Goal: Information Seeking & Learning: Learn about a topic

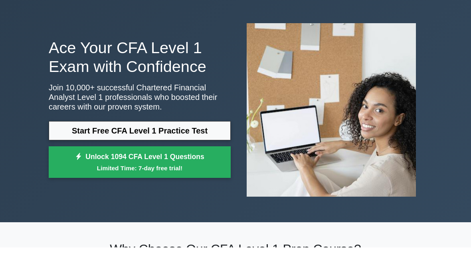
click at [213, 149] on link "Start Free CFA Level 1 Practice Test" at bounding box center [140, 158] width 182 height 19
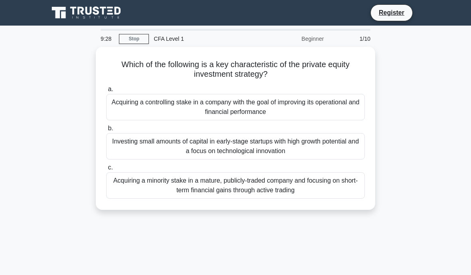
click at [293, 187] on div "Acquiring a minority stake in a mature, publicly-traded company and focusing on…" at bounding box center [235, 185] width 259 height 26
click at [106, 170] on input "c. Acquiring a minority stake in a mature, publicly-traded company and focusing…" at bounding box center [106, 167] width 0 height 5
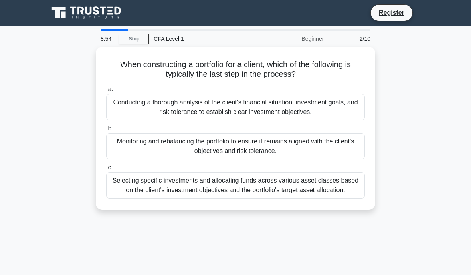
click at [347, 113] on div "Conducting a thorough analysis of the client's financial situation, investment …" at bounding box center [235, 107] width 259 height 26
click at [106, 92] on input "a. Conducting a thorough analysis of the client's financial situation, investme…" at bounding box center [106, 89] width 0 height 5
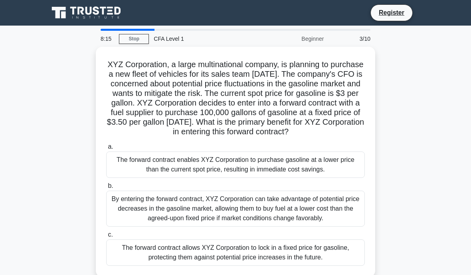
click at [331, 216] on div "By entering the forward contract, XYZ Corporation can take advantage of potenti…" at bounding box center [235, 208] width 259 height 36
click at [106, 188] on input "b. By entering the forward contract, XYZ Corporation can take advantage of pote…" at bounding box center [106, 185] width 0 height 5
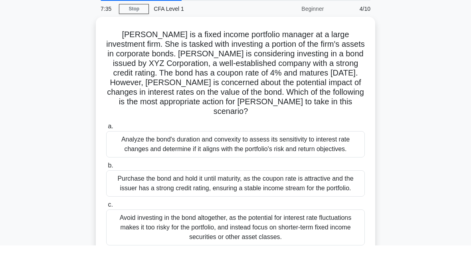
click at [329, 274] on div "7:35 Stop CFA Level 1 Beginner 4/10 Jane is a fixed income portfolio manager at…" at bounding box center [235, 228] width 383 height 399
click at [330, 161] on div "Analyze the bond's duration and convexity to assess its sensitivity to interest…" at bounding box center [235, 174] width 259 height 26
click at [106, 154] on input "a. Analyze the bond's duration and convexity to assess its sensitivity to inter…" at bounding box center [106, 156] width 0 height 5
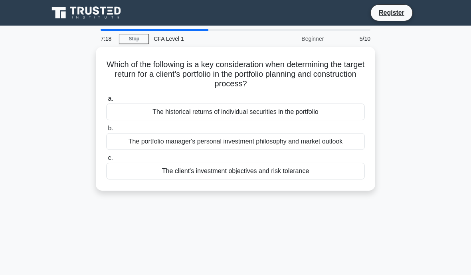
click at [350, 108] on div "The historical returns of individual securities in the portfolio" at bounding box center [235, 111] width 259 height 17
click at [106, 101] on input "a. The historical returns of individual securities in the portfolio" at bounding box center [106, 98] width 0 height 5
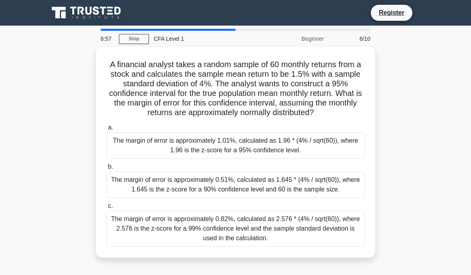
click at [293, 246] on div "The margin of error is approximately 0.82%, calculated as 2.576 * (4% / sqrt(60…" at bounding box center [235, 228] width 259 height 36
click at [106, 208] on input "c. The margin of error is approximately 0.82%, calculated as 2.576 * (4% / sqrt…" at bounding box center [106, 205] width 0 height 5
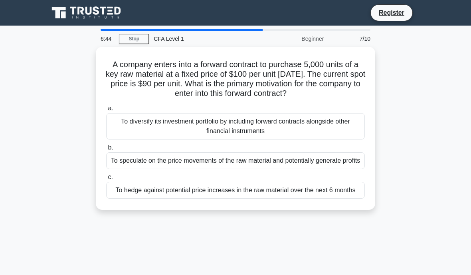
click at [324, 198] on div "To hedge against potential price increases in the raw material over the next 6 …" at bounding box center [235, 190] width 259 height 17
click at [106, 180] on input "c. To hedge against potential price increases in the raw material over the next…" at bounding box center [106, 176] width 0 height 5
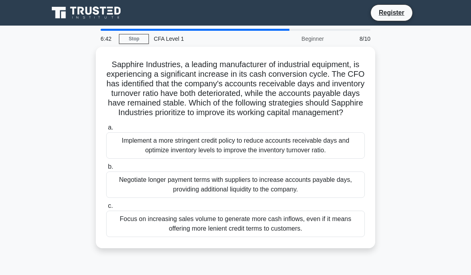
click at [338, 158] on div "Implement a more stringent credit policy to reduce accounts receivable days and…" at bounding box center [235, 145] width 259 height 26
click at [106, 130] on input "a. Implement a more stringent credit policy to reduce accounts receivable days …" at bounding box center [106, 127] width 0 height 5
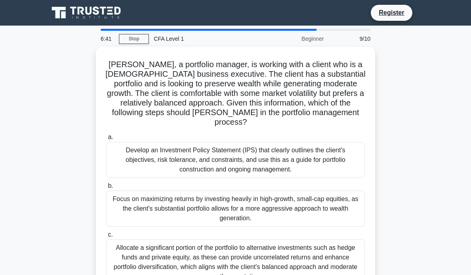
click at [326, 207] on div "Focus on maximizing returns by investing heavily in high-growth, small-cap equi…" at bounding box center [235, 208] width 259 height 36
click at [106, 188] on input "b. Focus on maximizing returns by investing heavily in high-growth, small-cap e…" at bounding box center [106, 185] width 0 height 5
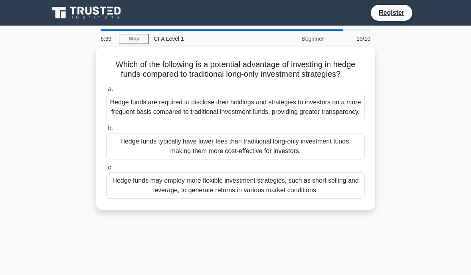
click at [347, 120] on div "Hedge funds are required to disclose their holdings and strategies to investors…" at bounding box center [235, 107] width 259 height 26
click at [106, 92] on input "a. Hedge funds are required to disclose their holdings and strategies to invest…" at bounding box center [106, 89] width 0 height 5
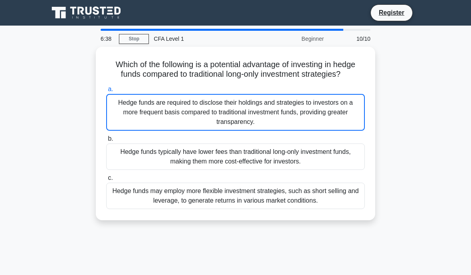
scroll to position [0, 0]
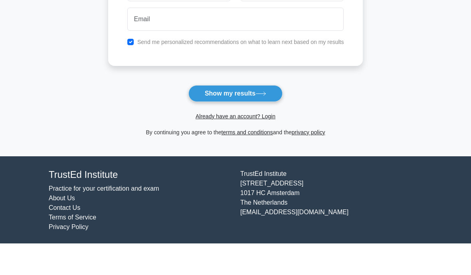
click at [252, 117] on button "Show my results" at bounding box center [235, 125] width 94 height 17
